Goal: Obtain resource: Download file/media

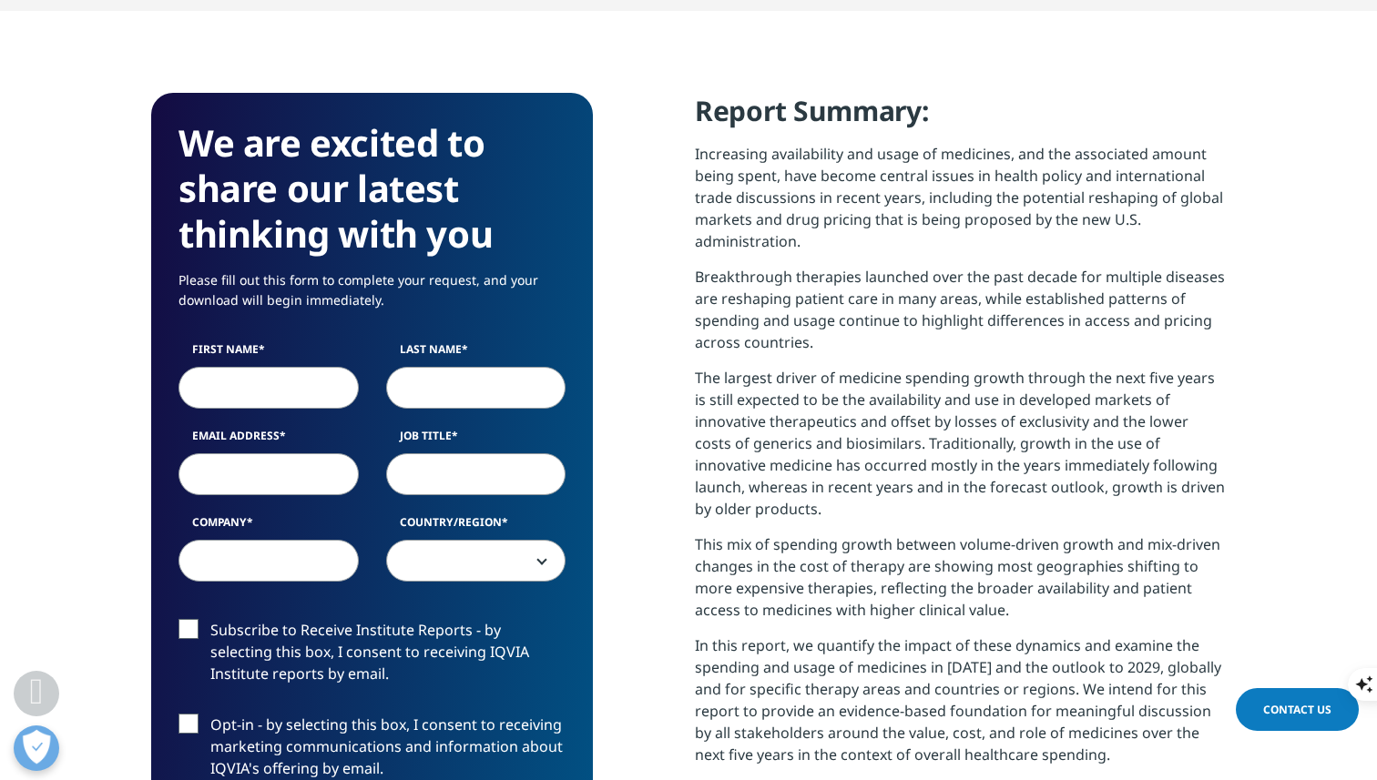
scroll to position [1006, 1074]
click at [272, 386] on input "First Name" at bounding box center [268, 388] width 180 height 42
type input "[PERSON_NAME]"
type input "Su"
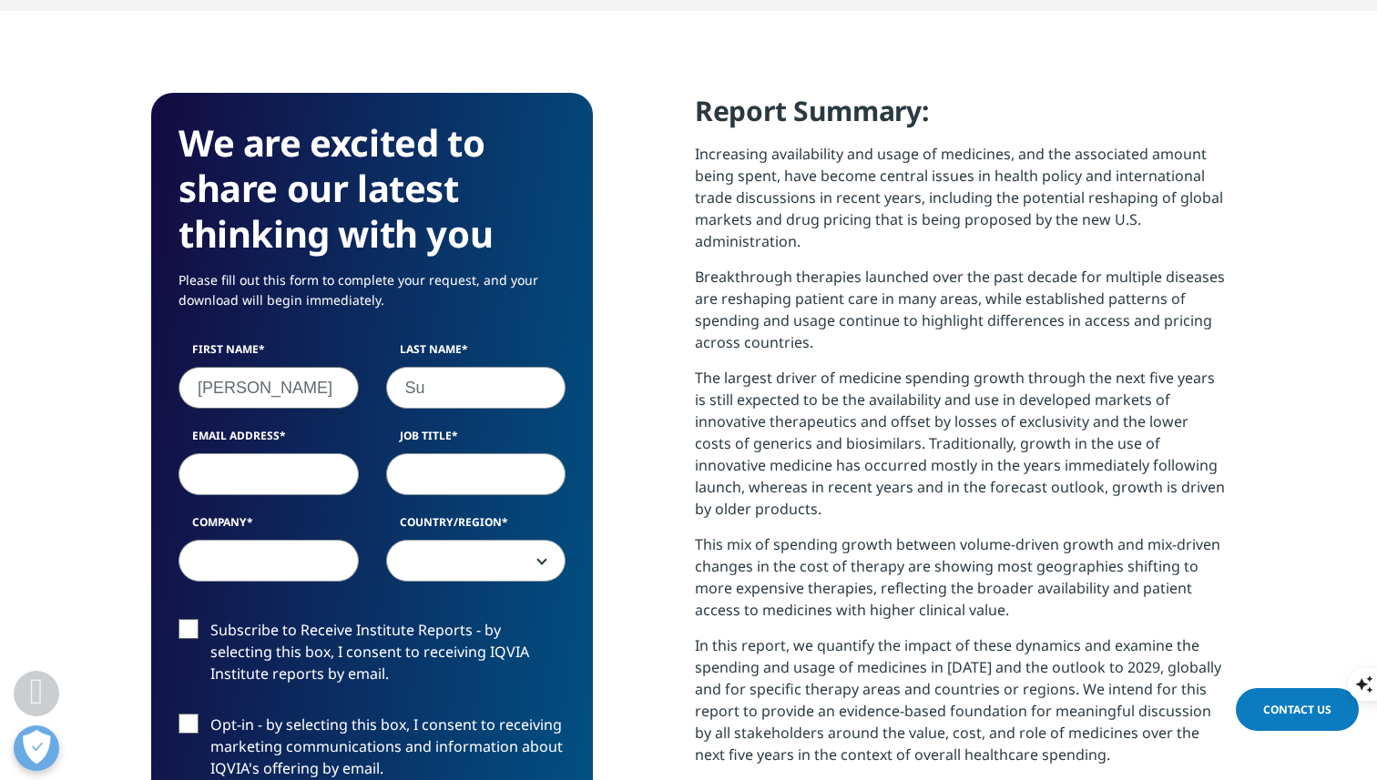
type input "[EMAIL_ADDRESS][DOMAIN_NAME]"
select select "[GEOGRAPHIC_DATA]"
click at [458, 485] on input "Job Title" at bounding box center [476, 474] width 180 height 42
type input "Ｍ"
type input "Medical Affairs"
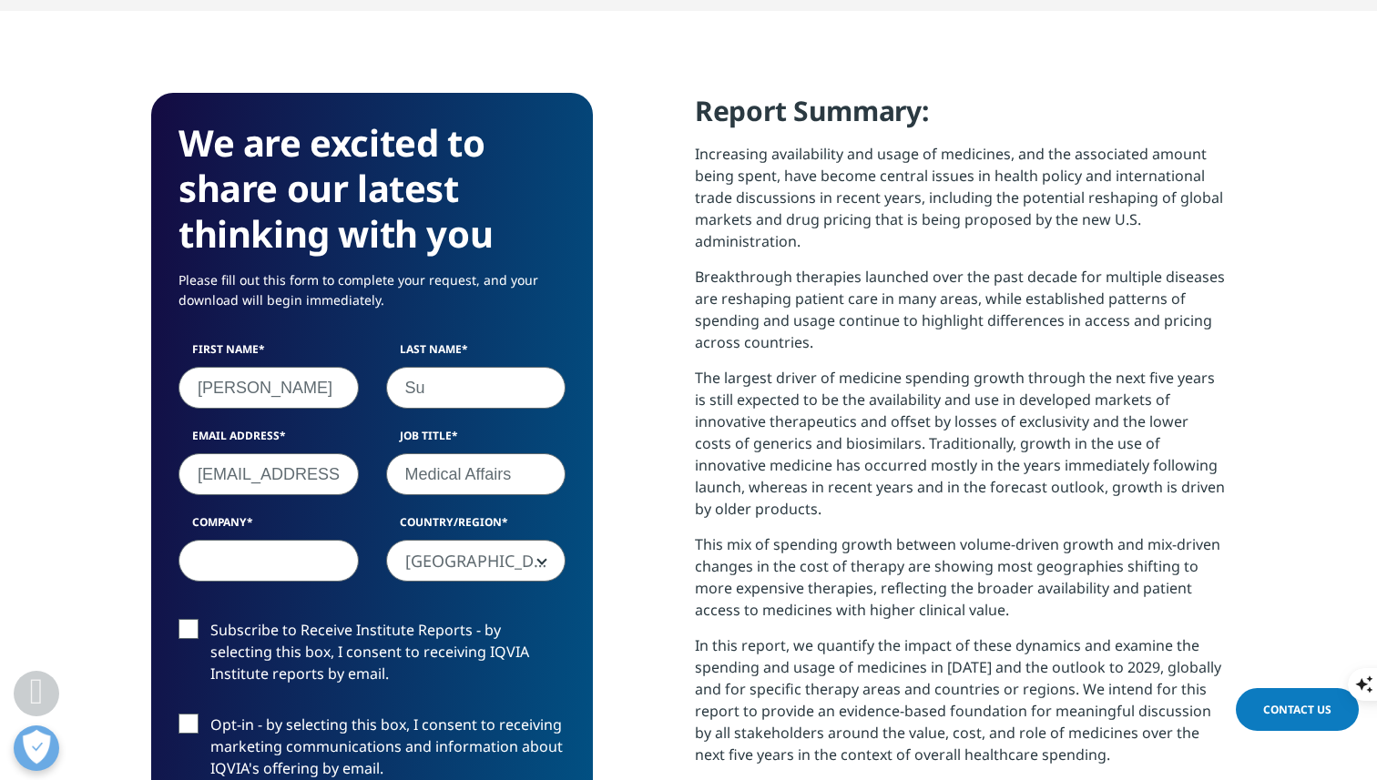
click at [250, 560] on input "Company" at bounding box center [268, 561] width 180 height 42
type input "Eirgenix"
click at [186, 636] on label "Subscribe to Receive Institute Reports - by selecting this box, I consent to re…" at bounding box center [371, 657] width 387 height 76
click at [210, 619] on input "Subscribe to Receive Institute Reports - by selecting this box, I consent to re…" at bounding box center [210, 619] width 0 height 0
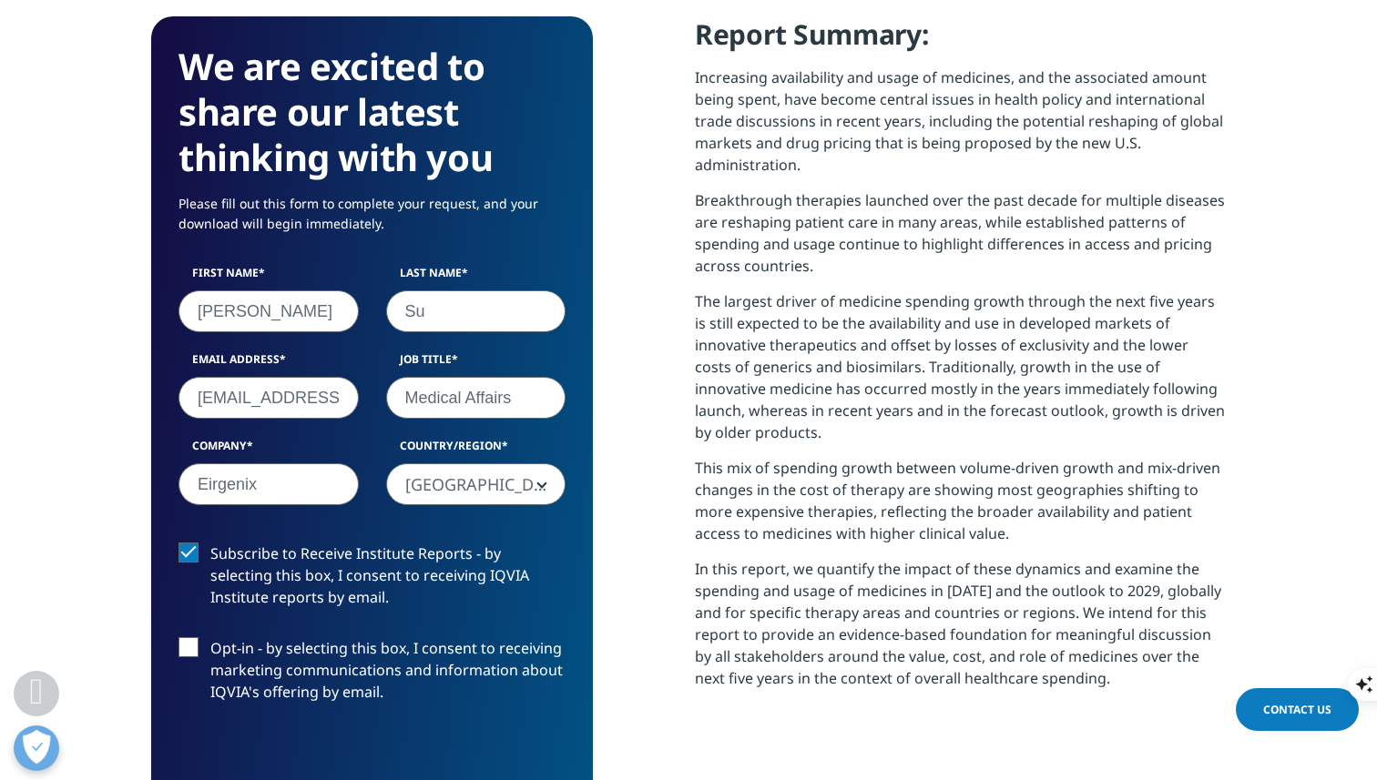
click at [187, 652] on label "Opt-in - by selecting this box, I consent to receiving marketing communications…" at bounding box center [371, 675] width 387 height 76
click at [210, 637] on input "Opt-in - by selecting this box, I consent to receiving marketing communications…" at bounding box center [210, 637] width 0 height 0
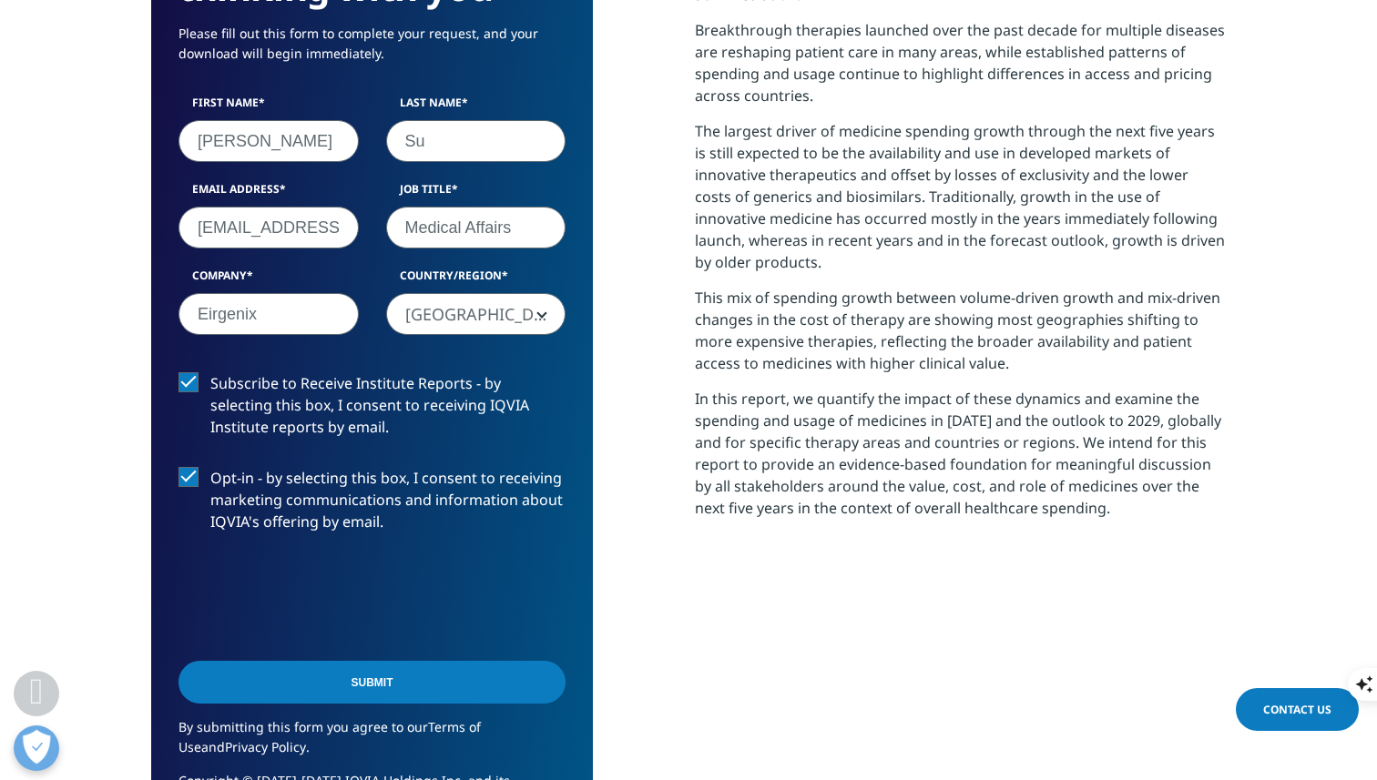
scroll to position [983, 0]
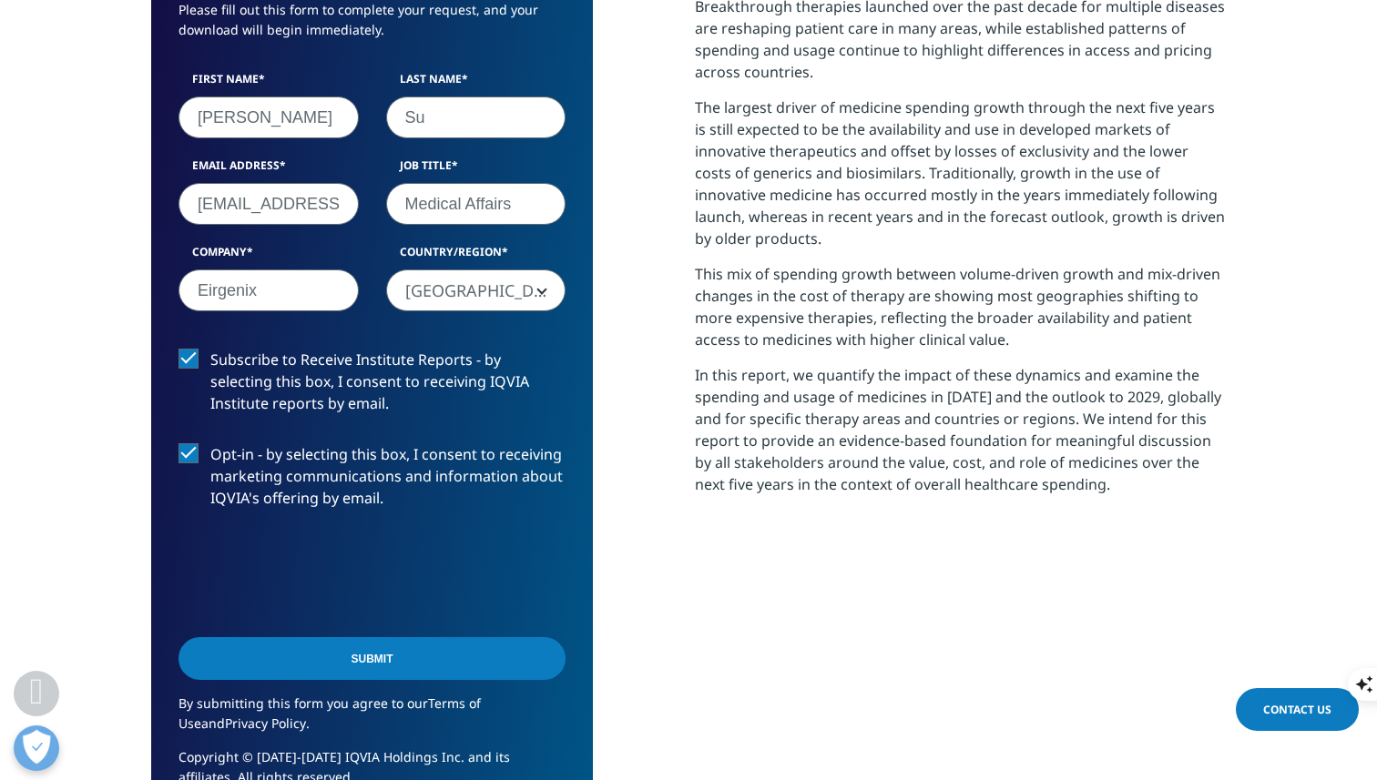
click at [375, 664] on input "Submit" at bounding box center [371, 658] width 387 height 43
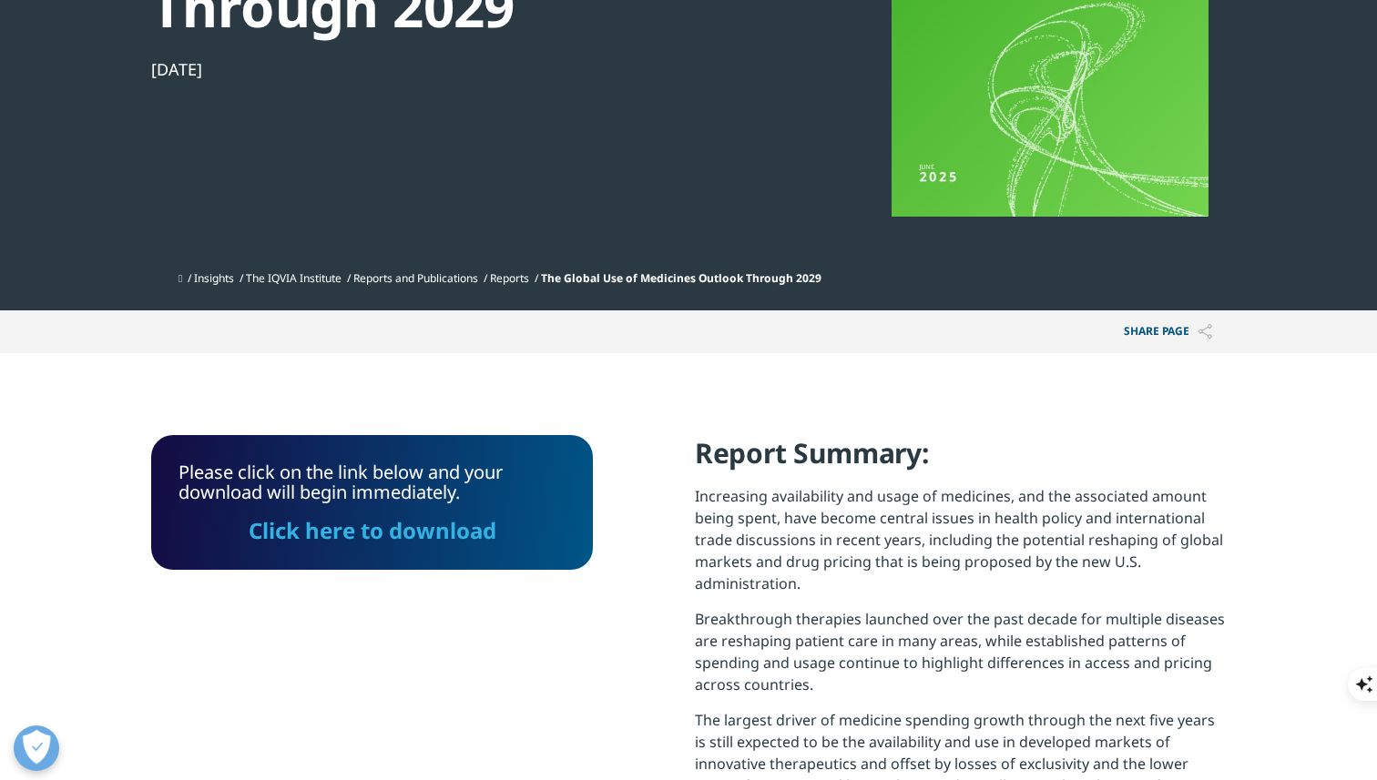
scroll to position [534, 0]
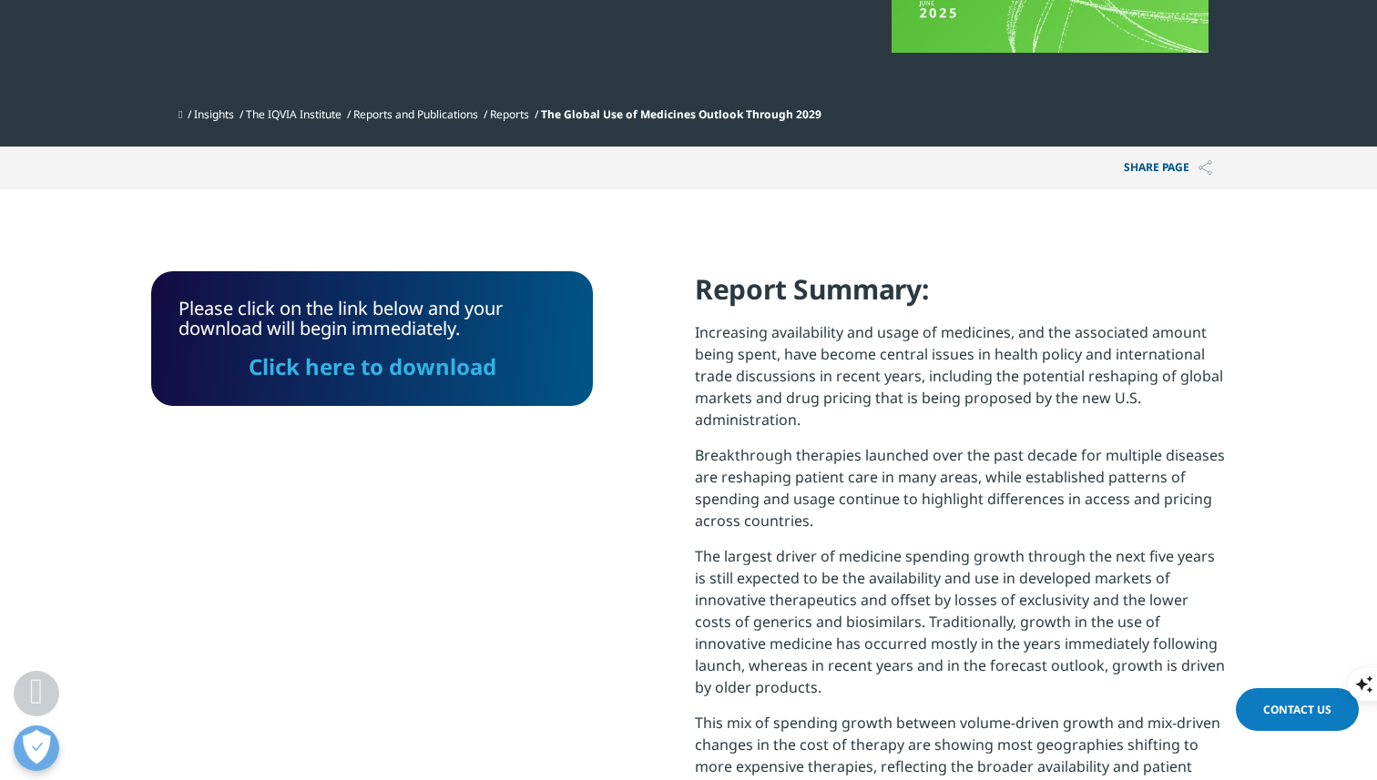
click at [379, 372] on link "Click here to download" at bounding box center [373, 366] width 248 height 30
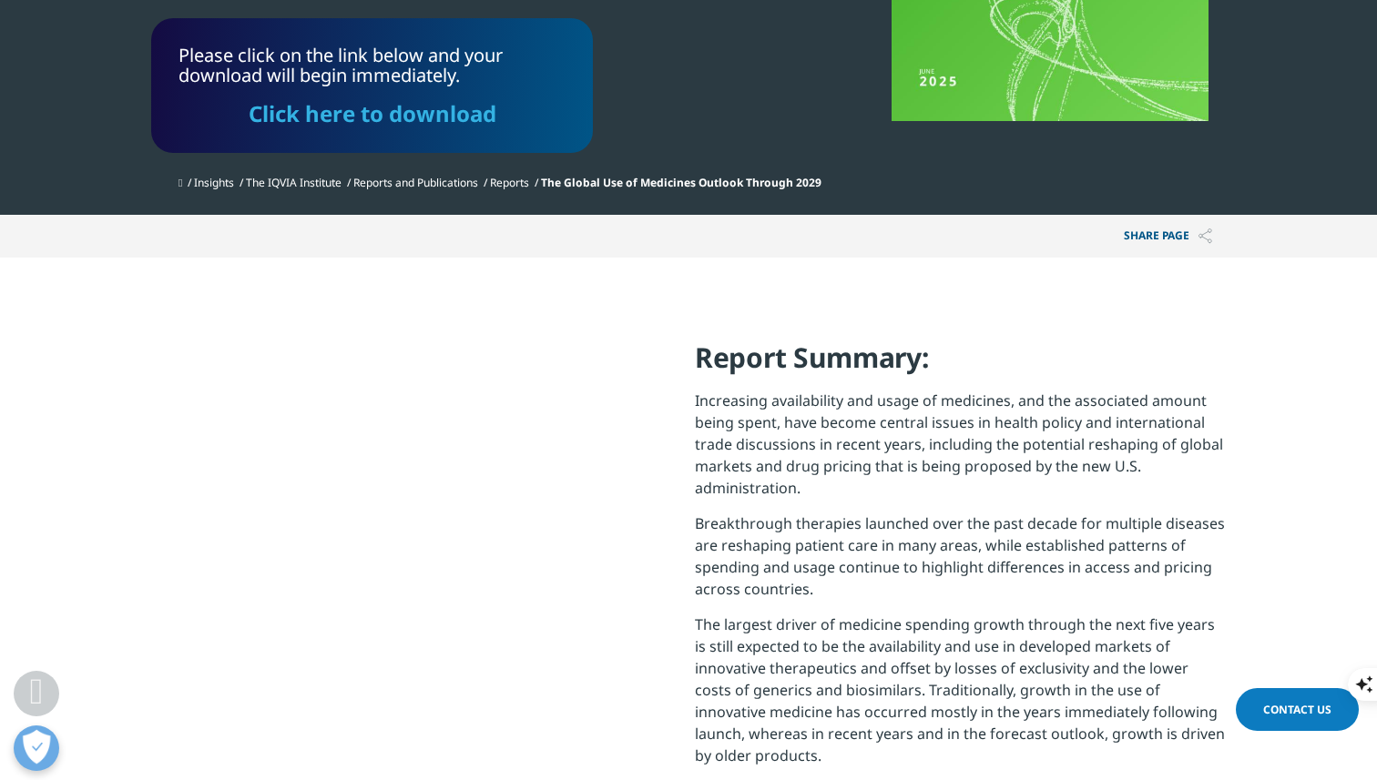
scroll to position [0, 0]
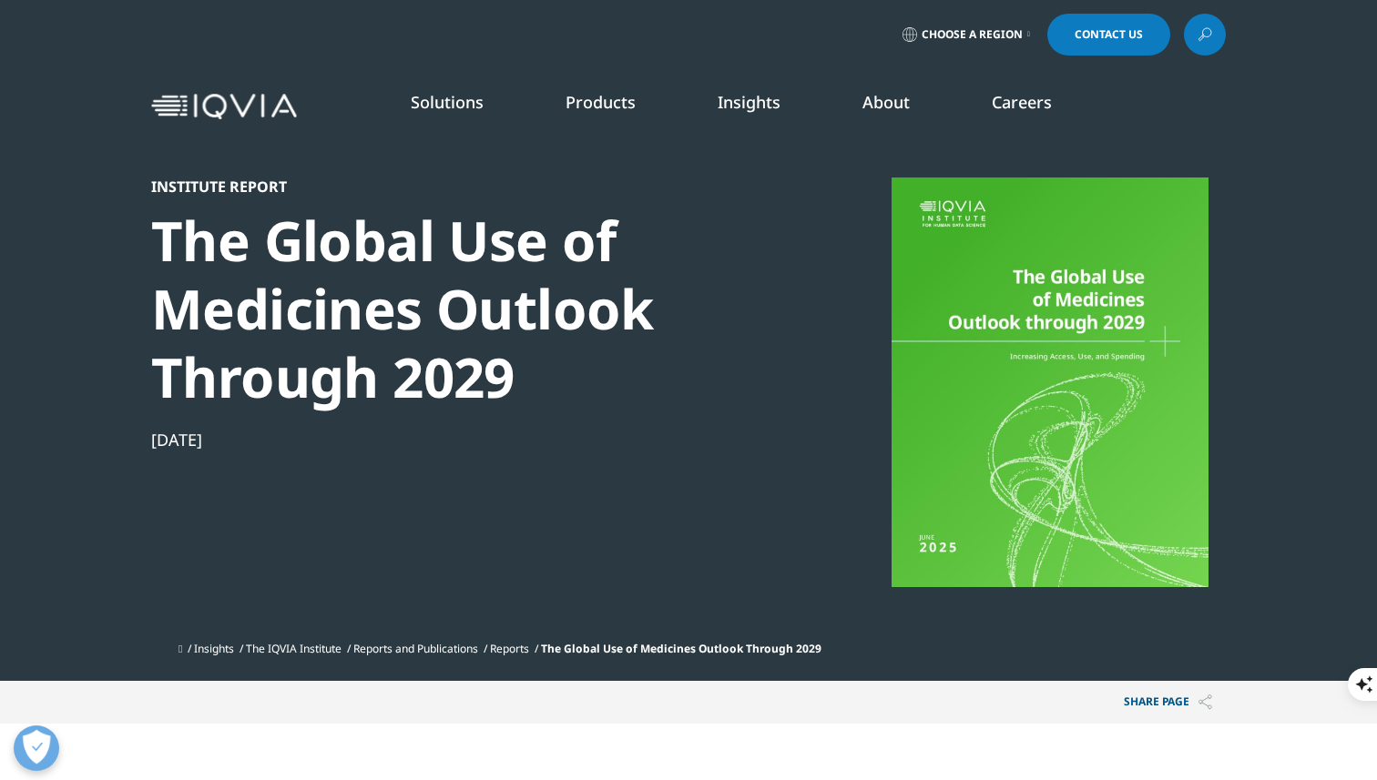
drag, startPoint x: 155, startPoint y: 238, endPoint x: 453, endPoint y: 439, distance: 360.1
click at [453, 439] on div "Institute Report The Global Use of Medicines Outlook Through 2029 [DATE]" at bounding box center [463, 405] width 625 height 455
copy div "The Global Use of Medicines Outlook Through 2029 [DATE]"
